Goal: Task Accomplishment & Management: Manage account settings

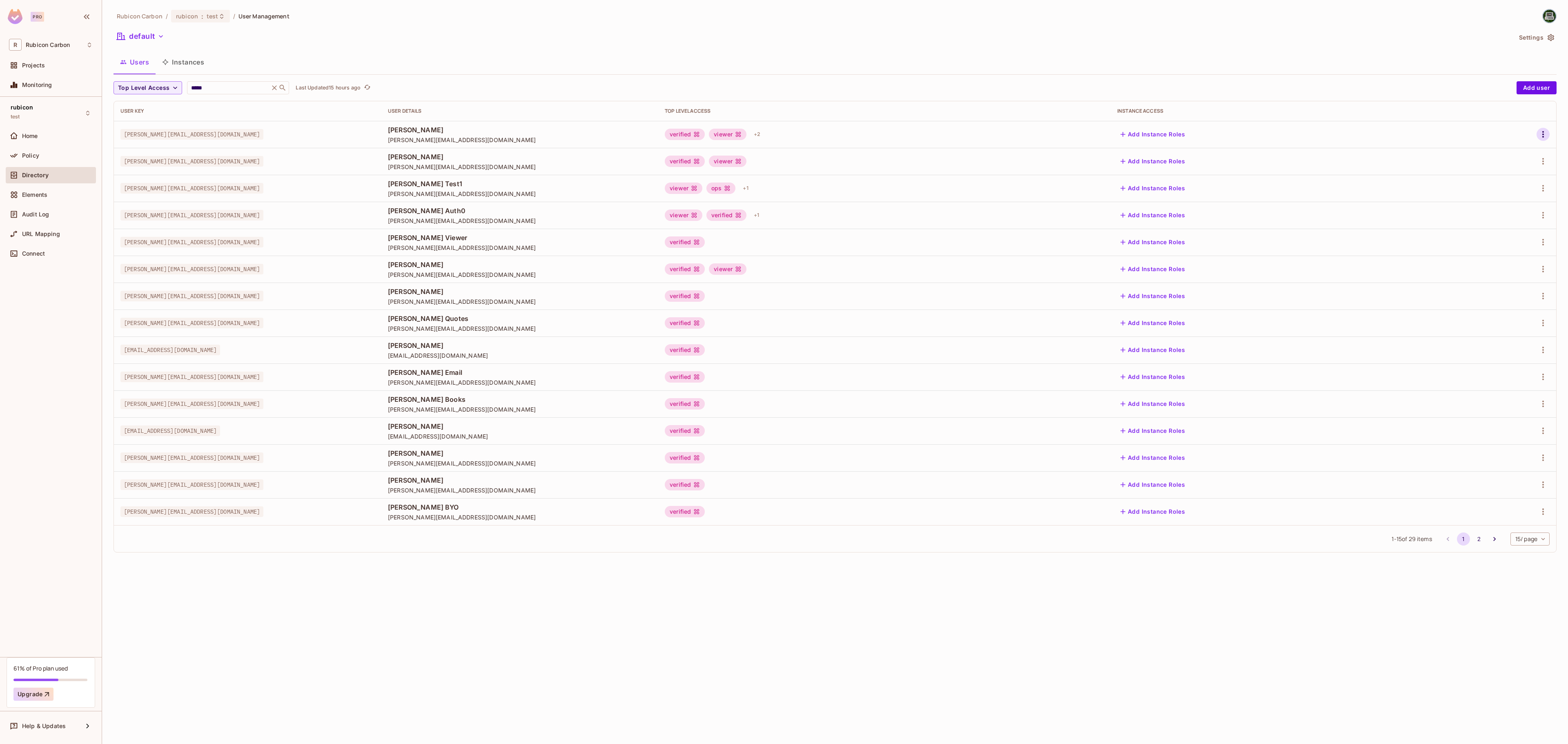
click at [1546, 132] on icon "button" at bounding box center [1543, 135] width 10 height 10
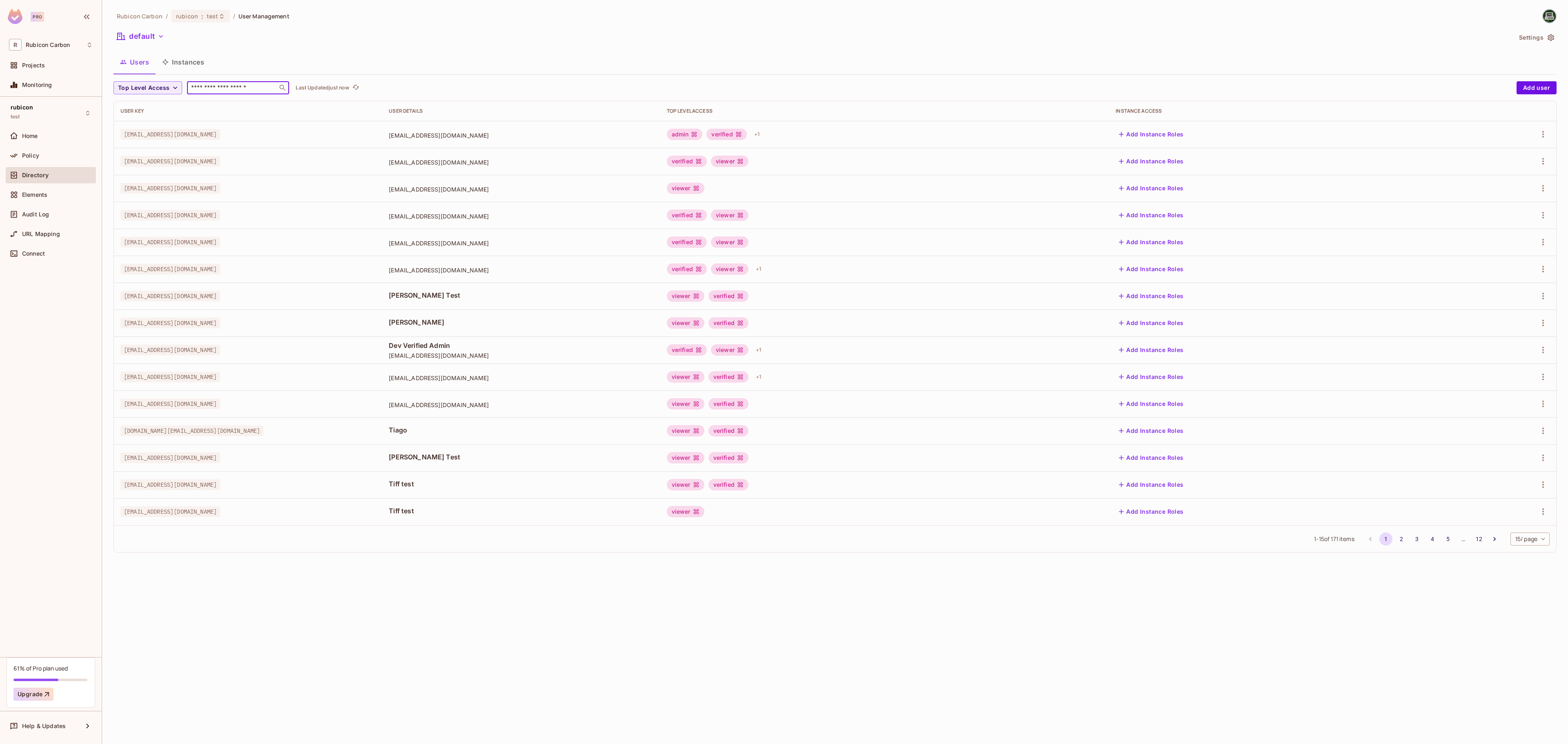
click at [234, 91] on input "text" at bounding box center [232, 88] width 86 height 8
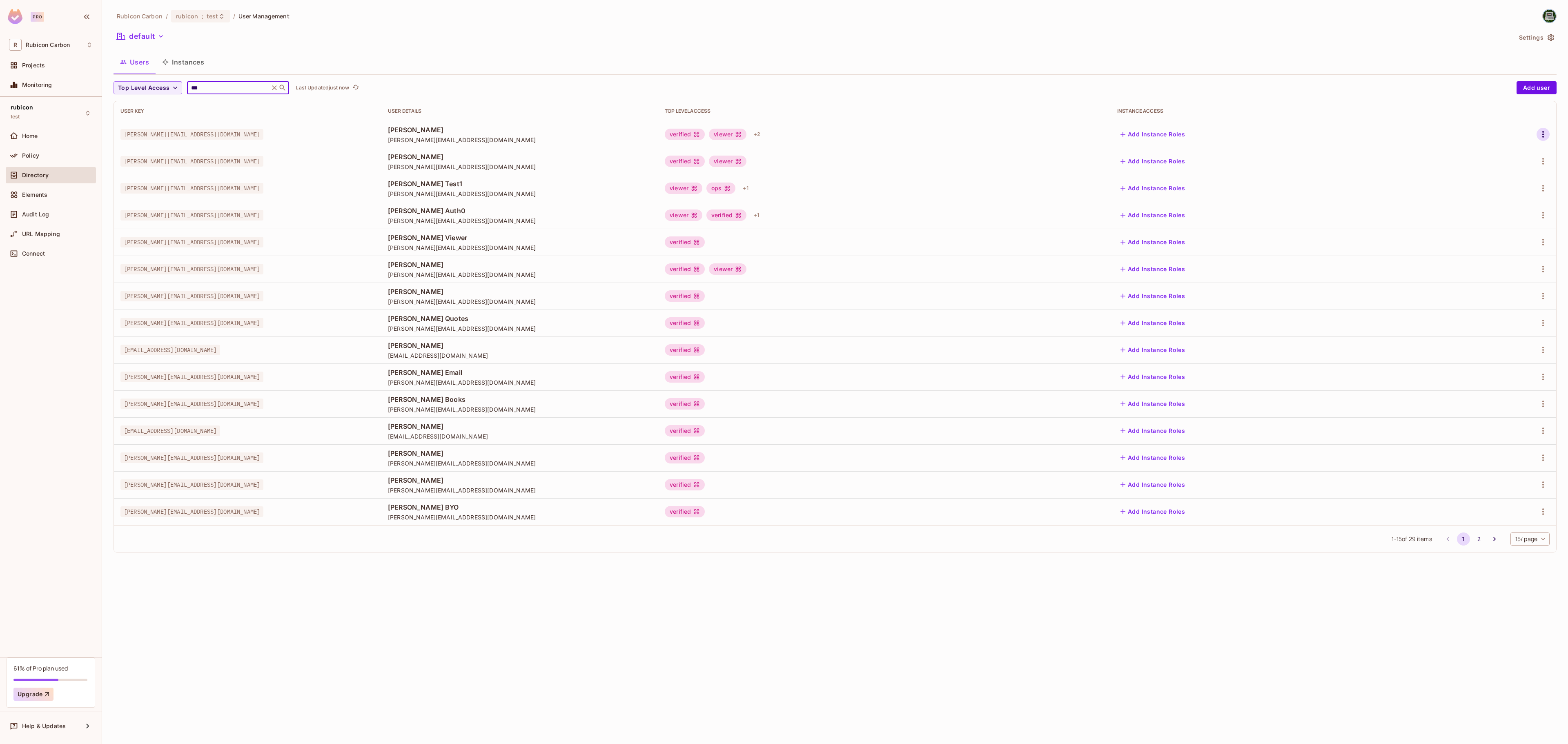
type input "***"
click at [1540, 131] on icon "button" at bounding box center [1543, 135] width 10 height 10
click at [1514, 151] on li "Edit" at bounding box center [1507, 154] width 72 height 18
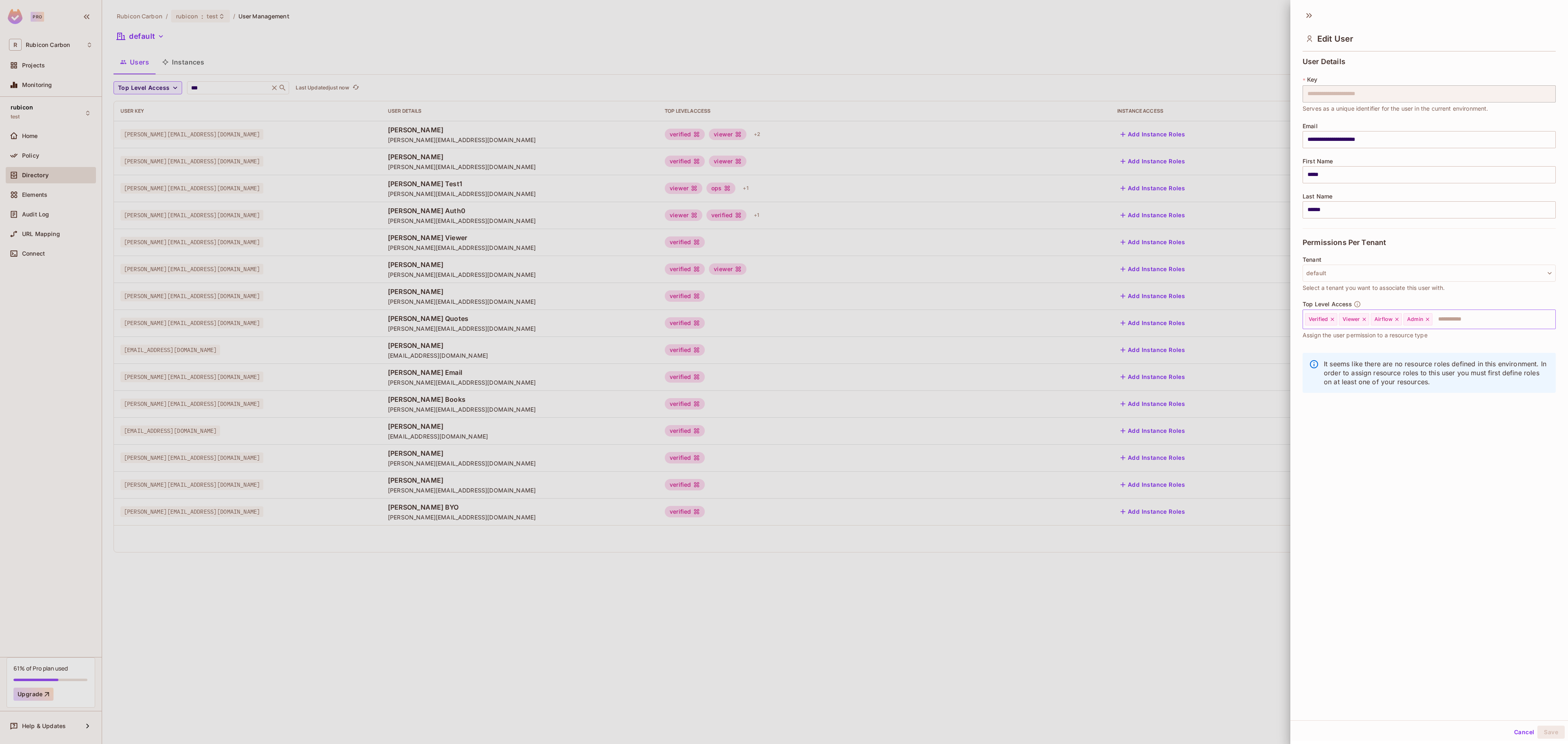
click at [1430, 322] on icon at bounding box center [1427, 319] width 5 height 5
click at [1431, 323] on input "text" at bounding box center [1471, 319] width 137 height 16
click at [1353, 455] on li "Trader" at bounding box center [1417, 458] width 229 height 15
click at [1538, 732] on button "Save" at bounding box center [1551, 732] width 27 height 13
